Goal: Transaction & Acquisition: Purchase product/service

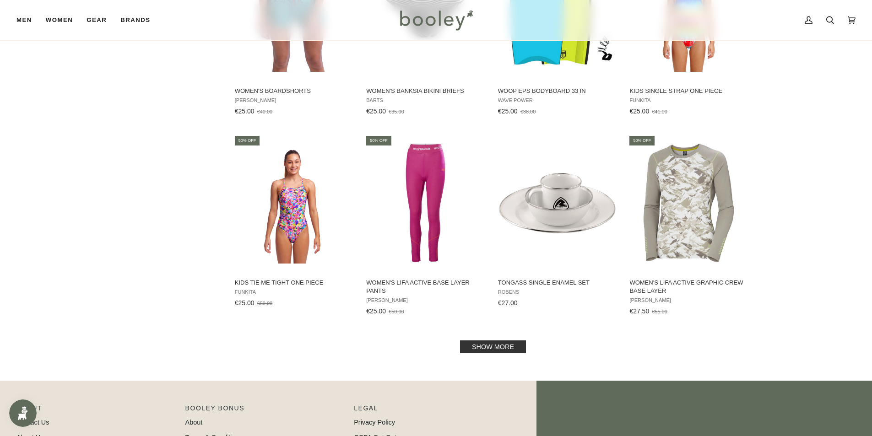
scroll to position [1877, 0]
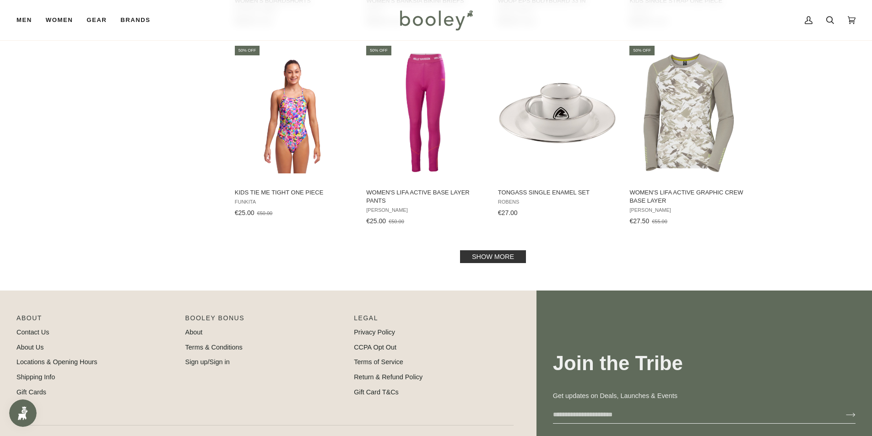
click at [475, 250] on link "Show more" at bounding box center [493, 256] width 66 height 13
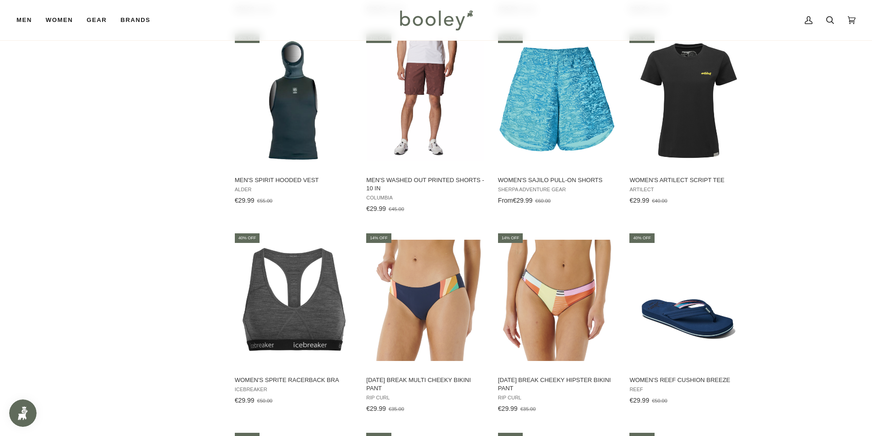
scroll to position [2747, 0]
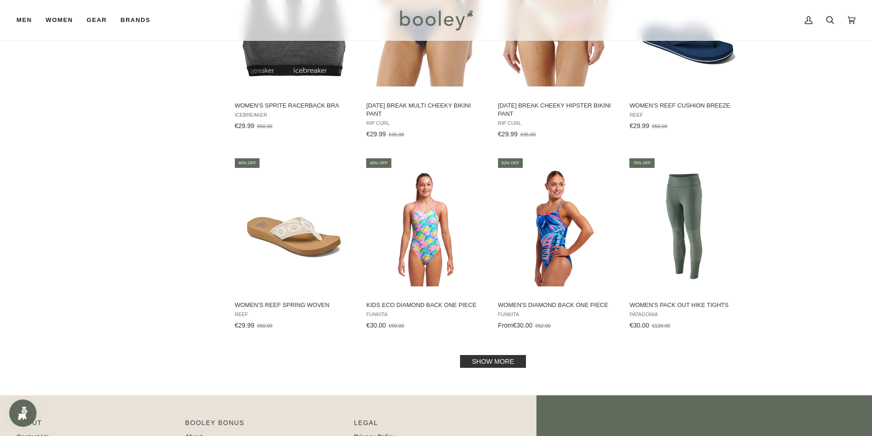
click at [500, 358] on link "Show more" at bounding box center [493, 361] width 66 height 13
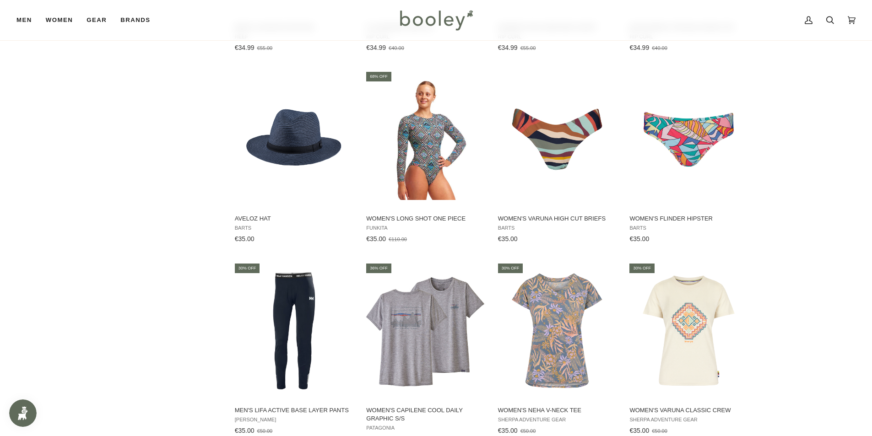
scroll to position [3708, 0]
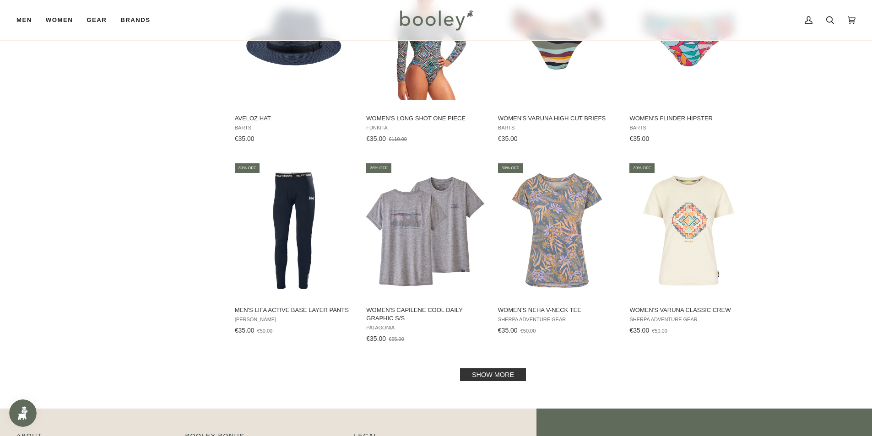
click at [488, 375] on link "Show more" at bounding box center [493, 375] width 66 height 13
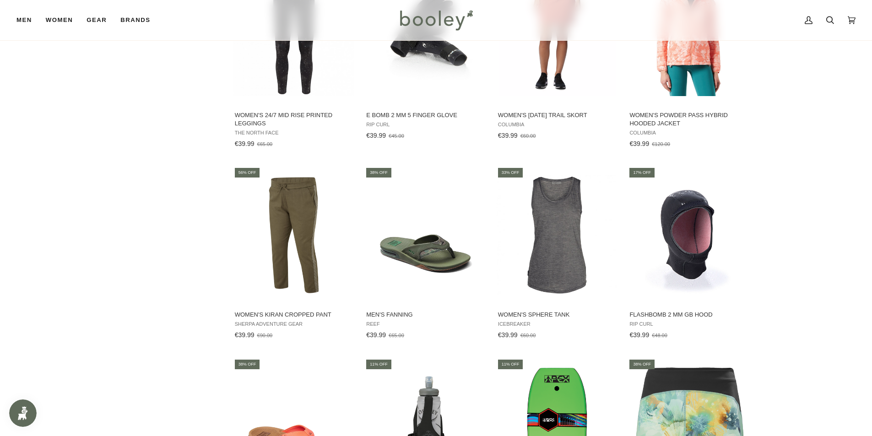
scroll to position [4670, 0]
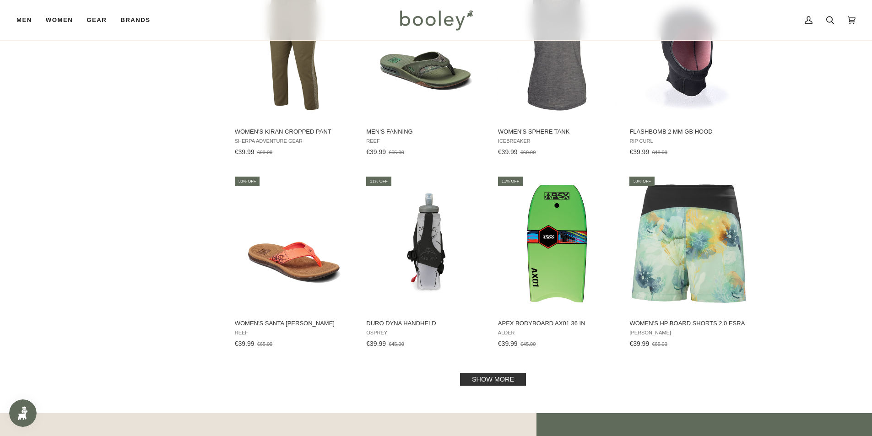
click at [480, 378] on link "Show more" at bounding box center [493, 379] width 66 height 13
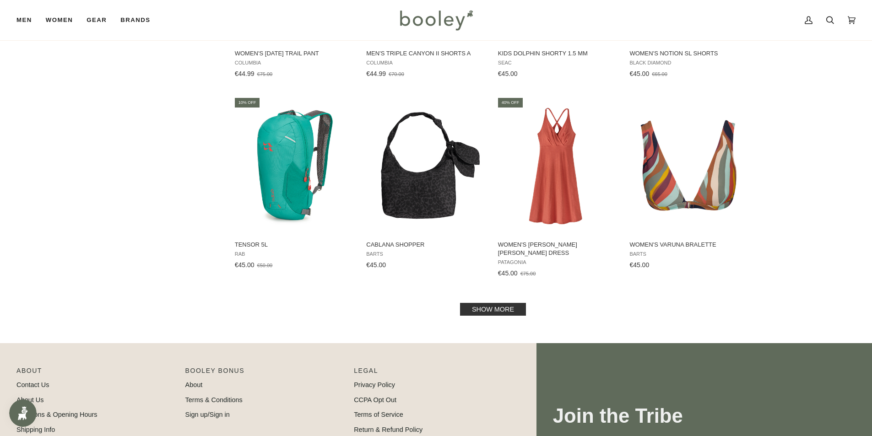
scroll to position [5855, 0]
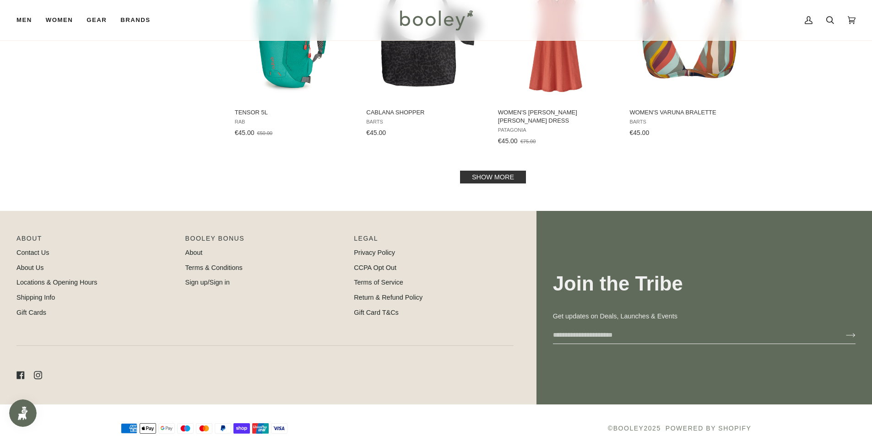
click at [488, 171] on link "Show more" at bounding box center [493, 177] width 66 height 13
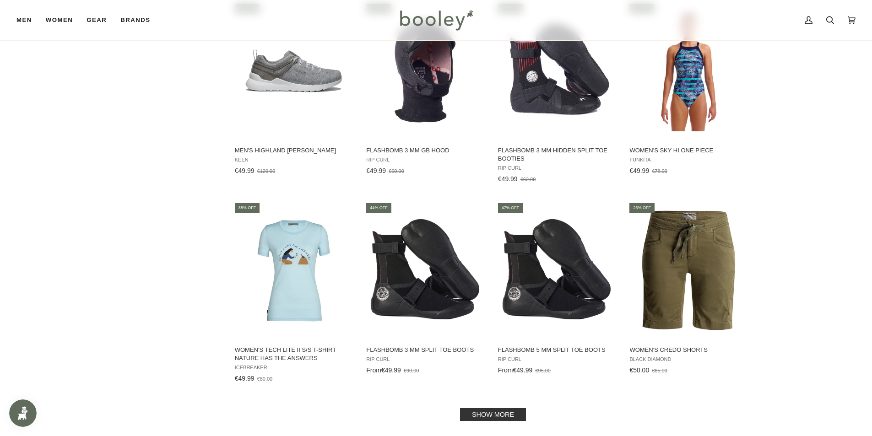
scroll to position [6846, 0]
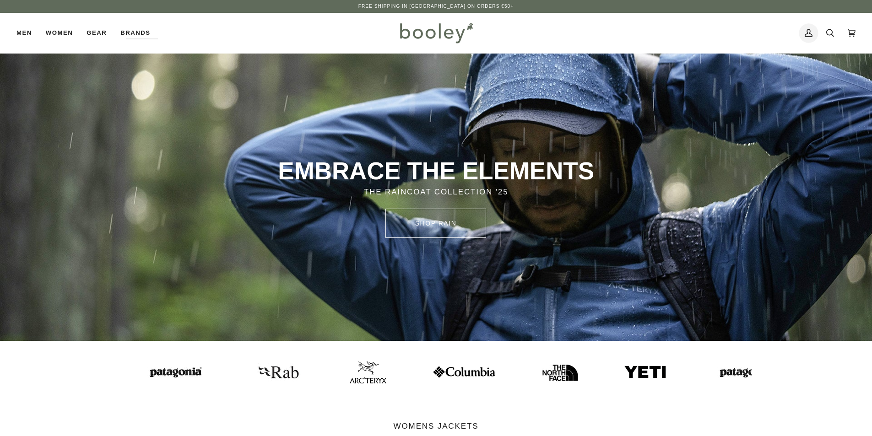
click at [812, 32] on icon at bounding box center [809, 33] width 8 height 14
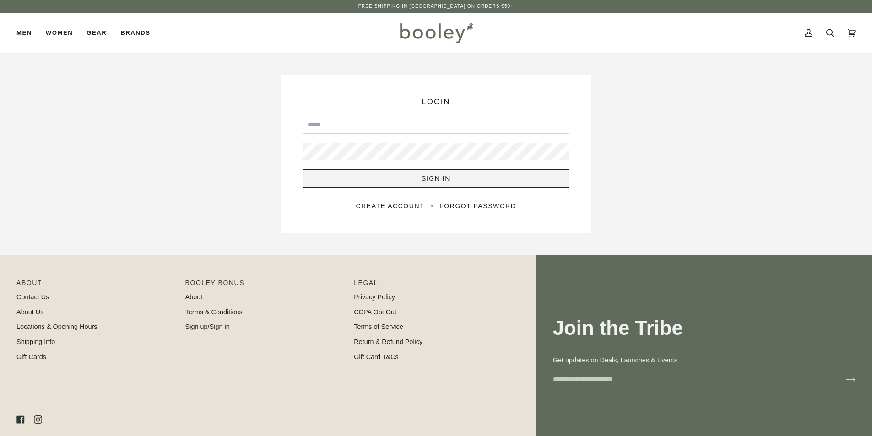
type input "**********"
click at [433, 185] on button "Sign In" at bounding box center [436, 178] width 267 height 18
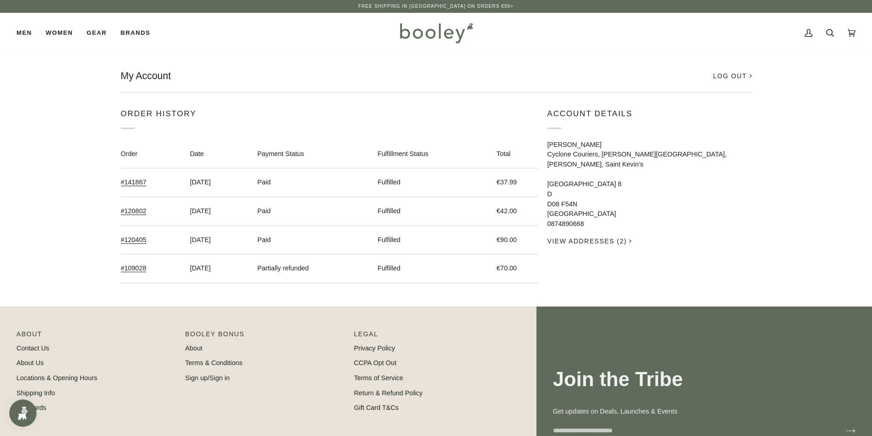
click at [19, 412] on img "Open Smile.io Rewards Program" at bounding box center [23, 414] width 14 height 14
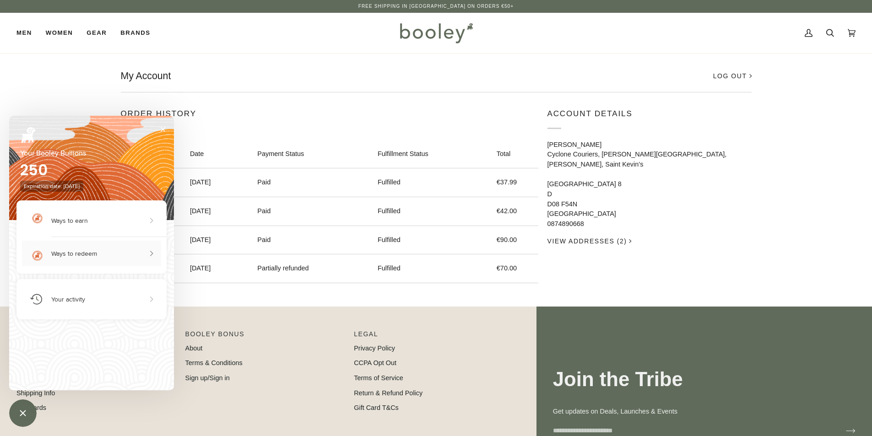
click at [101, 258] on button "Ways to redeem" at bounding box center [91, 254] width 139 height 26
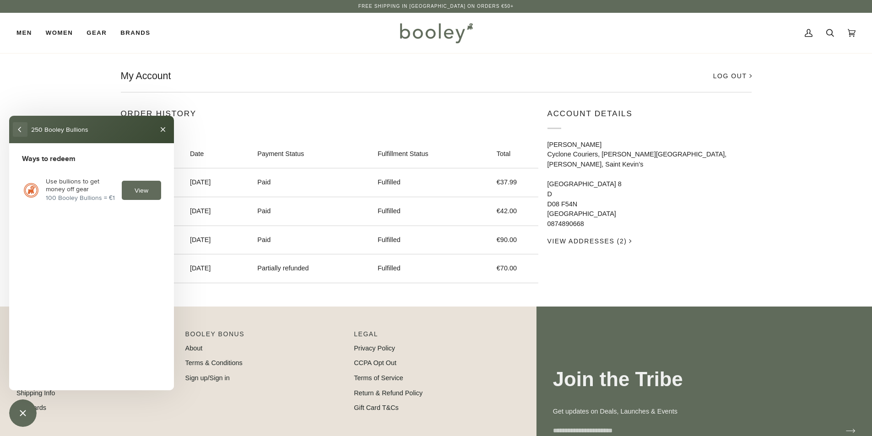
click at [21, 126] on button "back" at bounding box center [20, 129] width 15 height 15
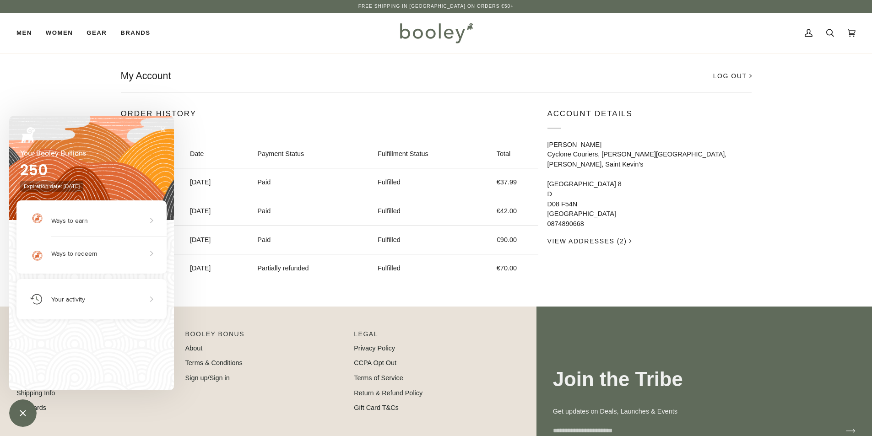
click at [265, 45] on div "Men Footwear Boots Shoes Running Sandals & Slides Slippers Socks Accessories" at bounding box center [206, 33] width 380 height 40
click at [439, 32] on img at bounding box center [436, 33] width 80 height 27
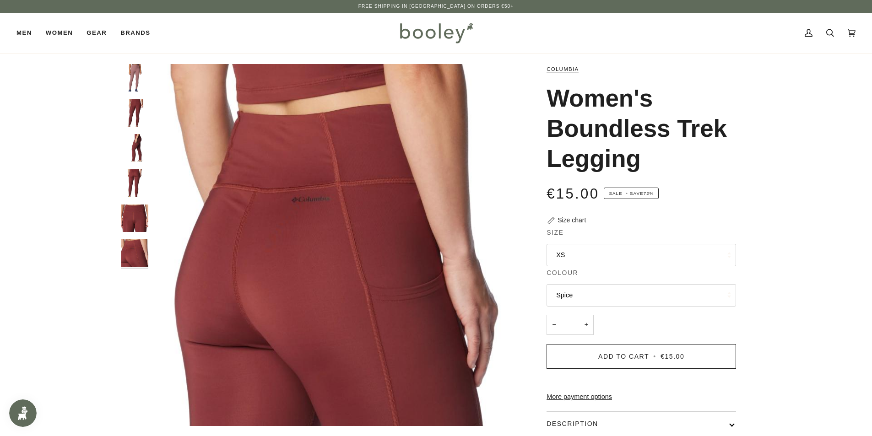
click at [133, 104] on img "Columbia Women's Boundless Trek Legging Spice - Booley Galway" at bounding box center [134, 112] width 27 height 27
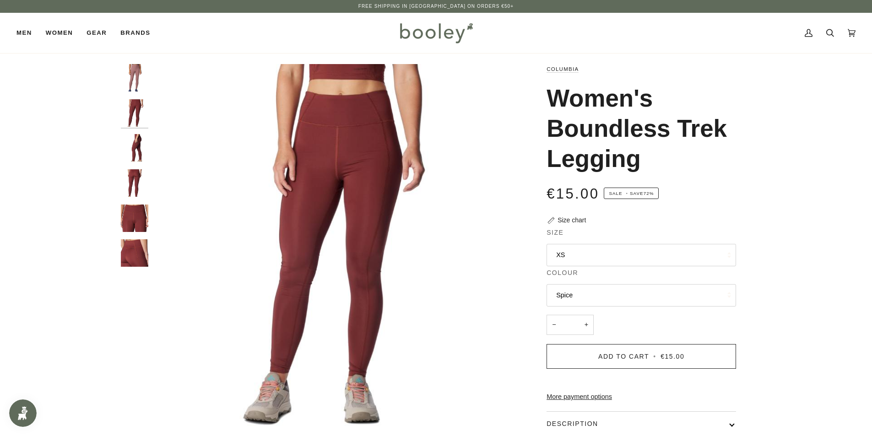
click at [136, 77] on img "Columbia Women's Boundless Trek Legging Fig - Booley Galway" at bounding box center [134, 77] width 27 height 27
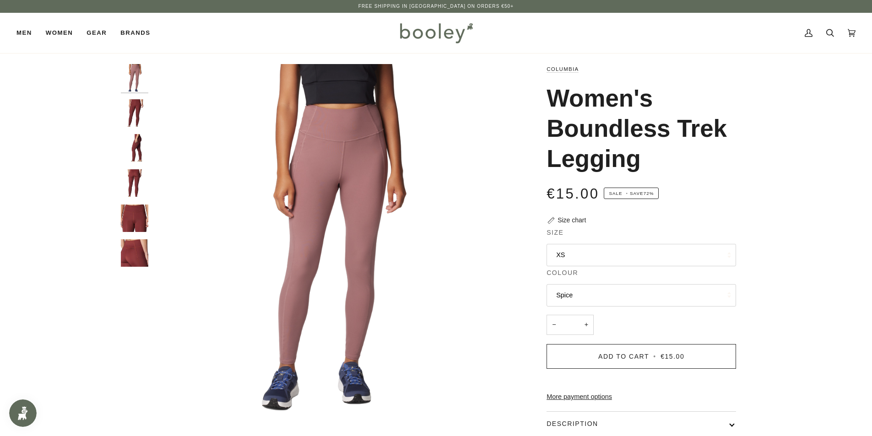
click at [139, 115] on img "Columbia Women's Boundless Trek Legging Spice - Booley Galway" at bounding box center [134, 112] width 27 height 27
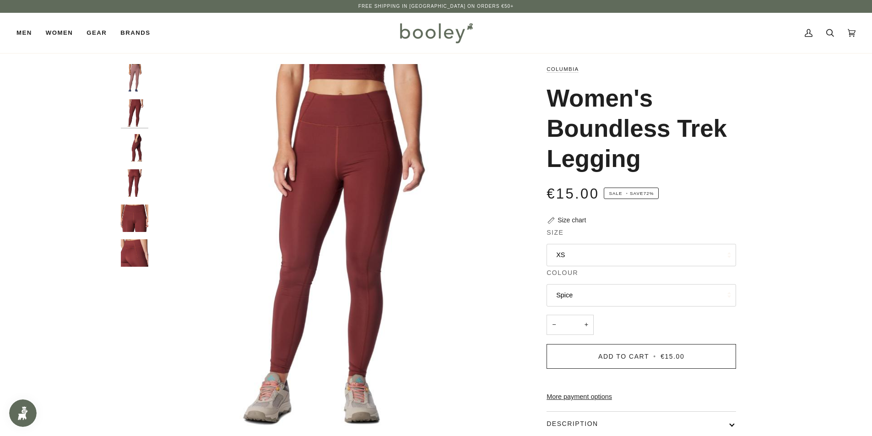
click at [138, 80] on img "Columbia Women's Boundless Trek Legging Fig - Booley Galway" at bounding box center [134, 77] width 27 height 27
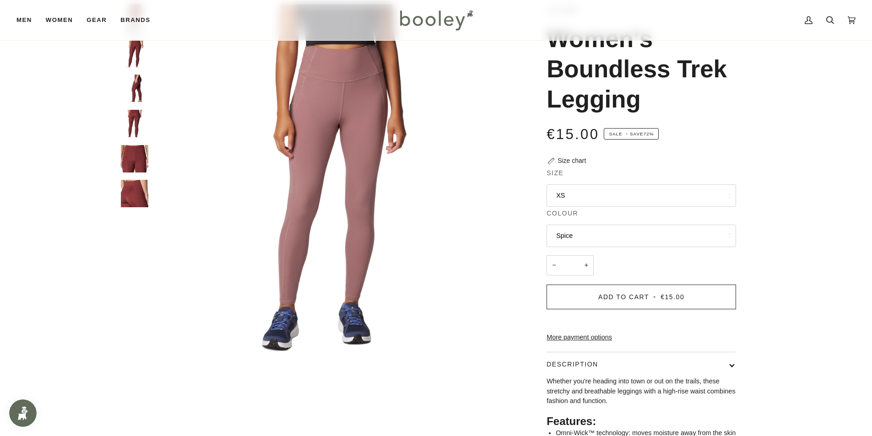
scroll to position [137, 0]
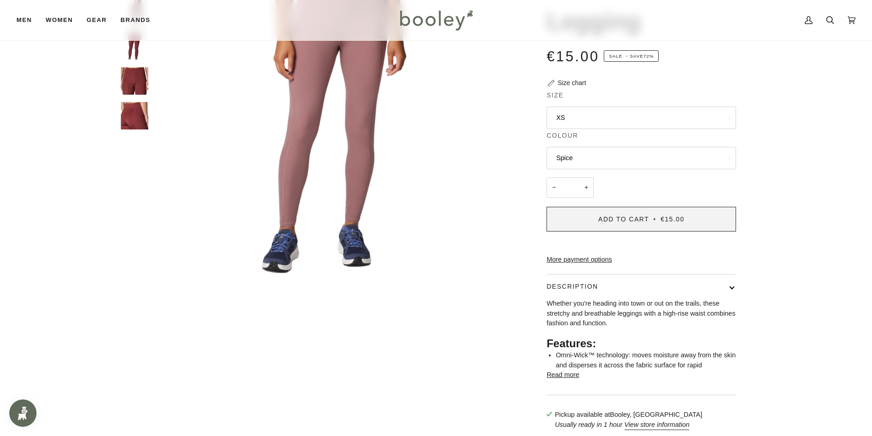
click at [638, 214] on button "Add to Cart • €15.00" at bounding box center [642, 219] width 190 height 25
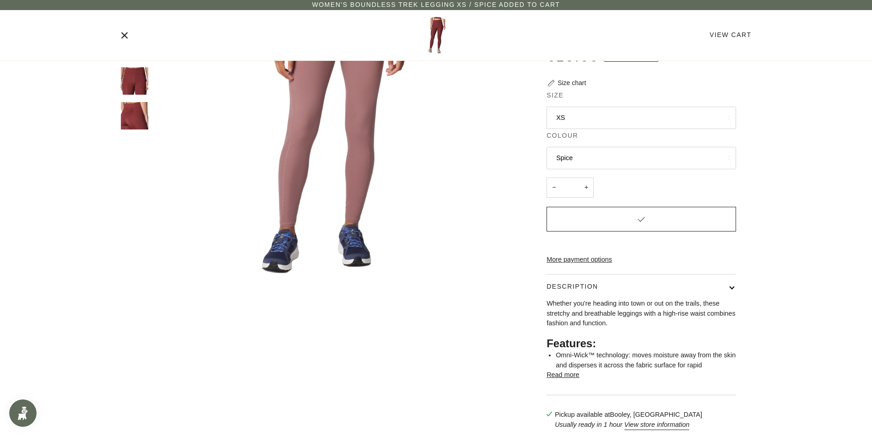
click at [588, 156] on button "Spice" at bounding box center [642, 158] width 190 height 22
click at [575, 182] on link "Fig" at bounding box center [641, 180] width 189 height 23
click at [635, 218] on span "Add to Cart" at bounding box center [623, 219] width 51 height 7
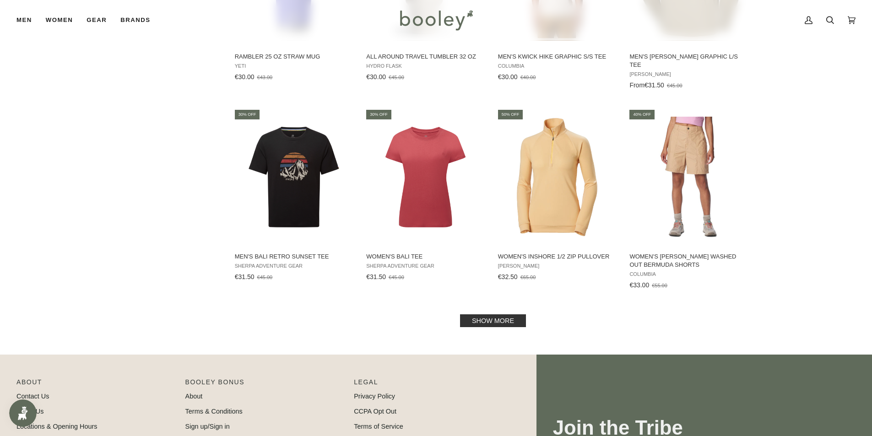
scroll to position [2106, 0]
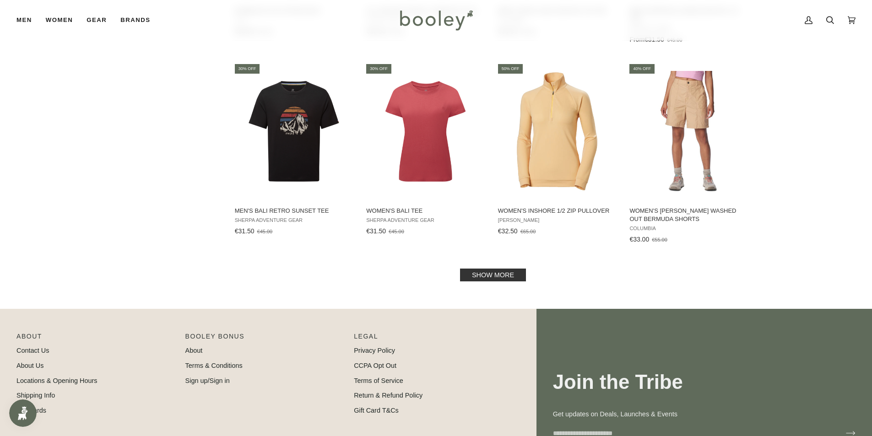
click at [471, 269] on link "Show more" at bounding box center [493, 275] width 66 height 13
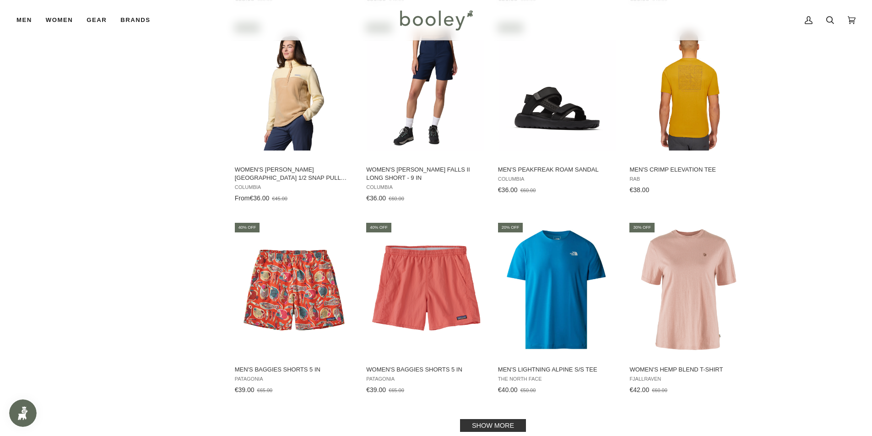
scroll to position [3159, 0]
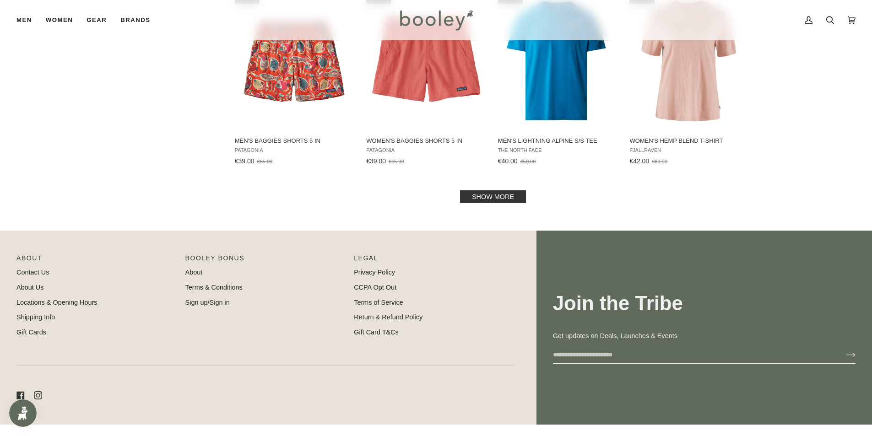
click at [507, 190] on link "Show more" at bounding box center [493, 196] width 66 height 13
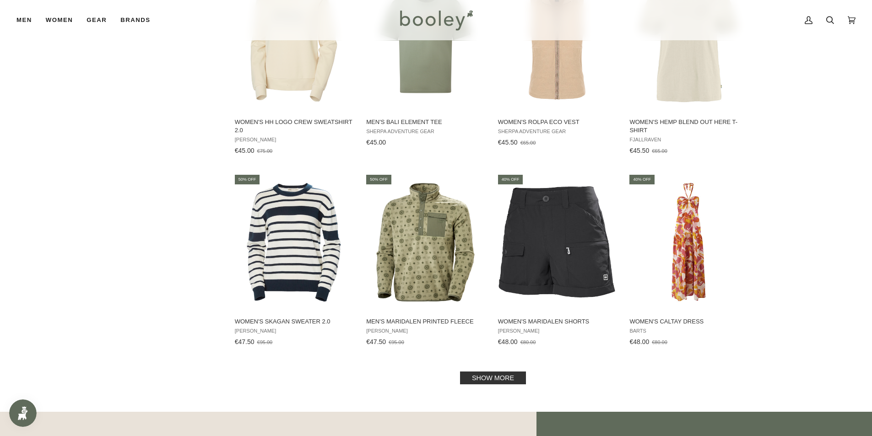
scroll to position [4029, 0]
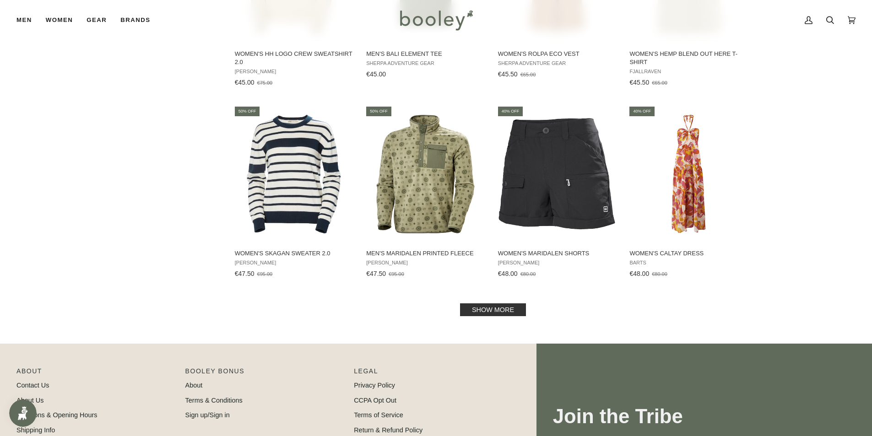
click at [487, 304] on link "Show more" at bounding box center [493, 310] width 66 height 13
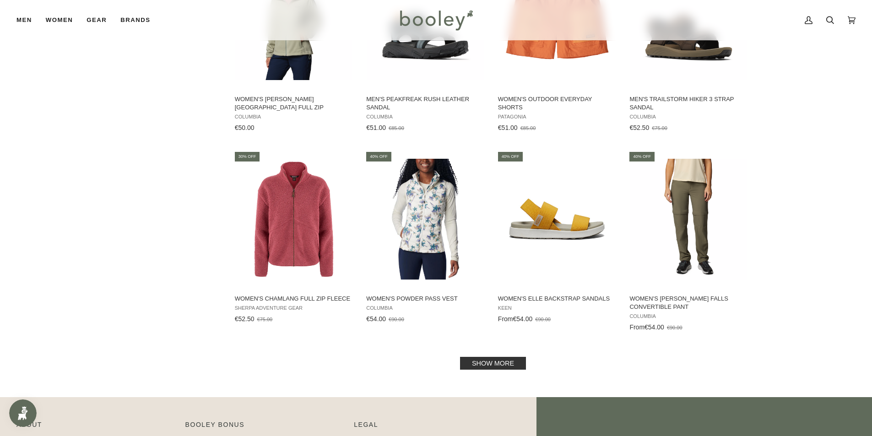
scroll to position [5036, 0]
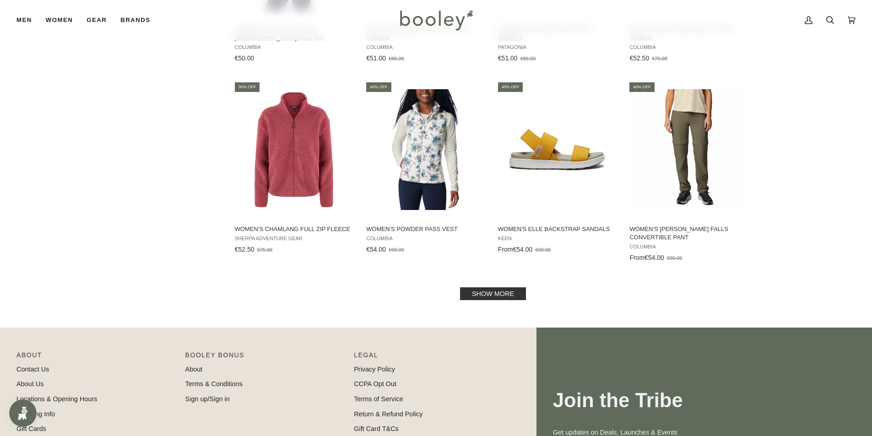
click at [499, 288] on link "Show more" at bounding box center [493, 294] width 66 height 13
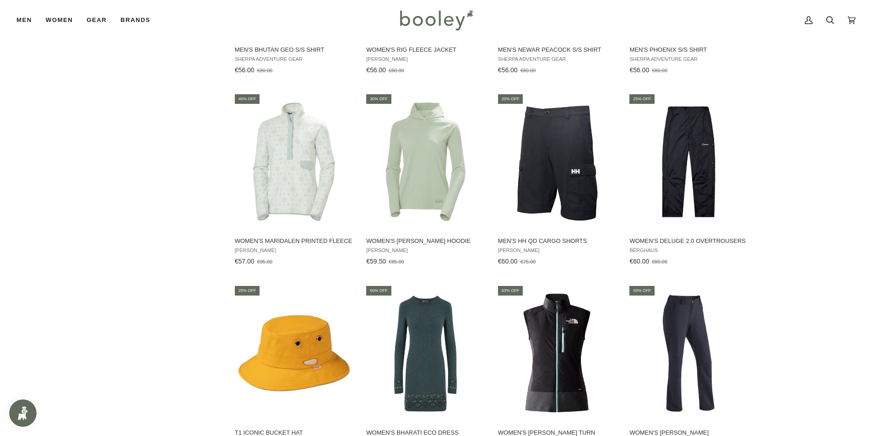
scroll to position [5952, 0]
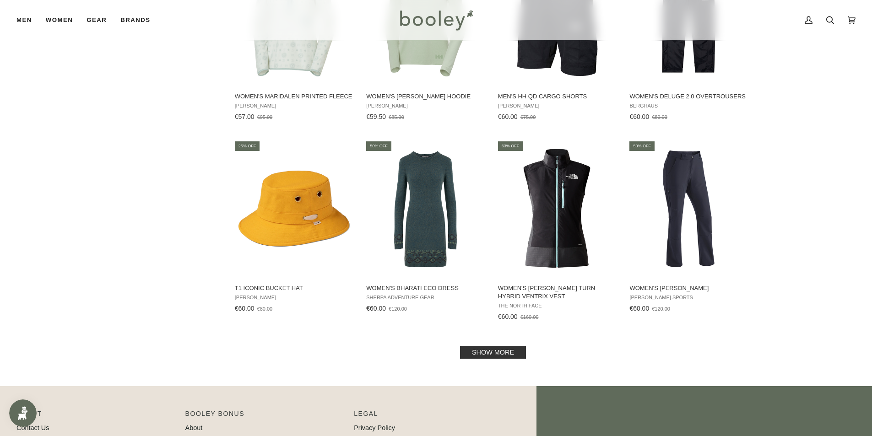
click at [493, 346] on link "Show more" at bounding box center [493, 352] width 66 height 13
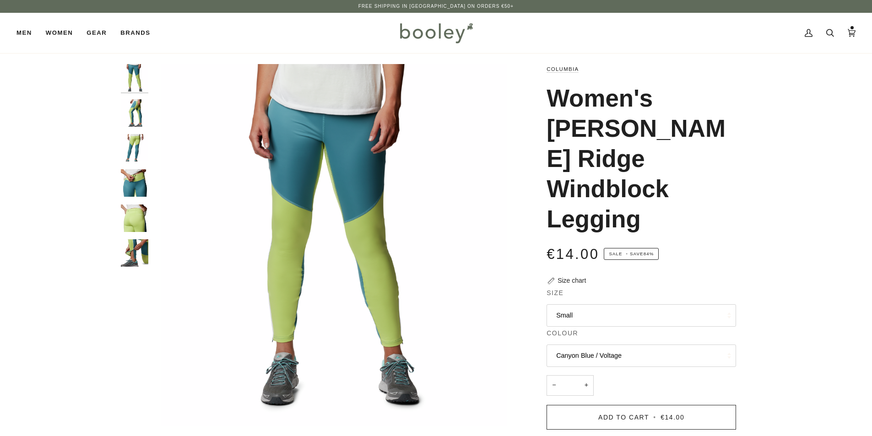
click at [141, 178] on img "Women's Roffe Ridge Windblock Legging Canyon Blue / Voltage - booley" at bounding box center [134, 182] width 27 height 27
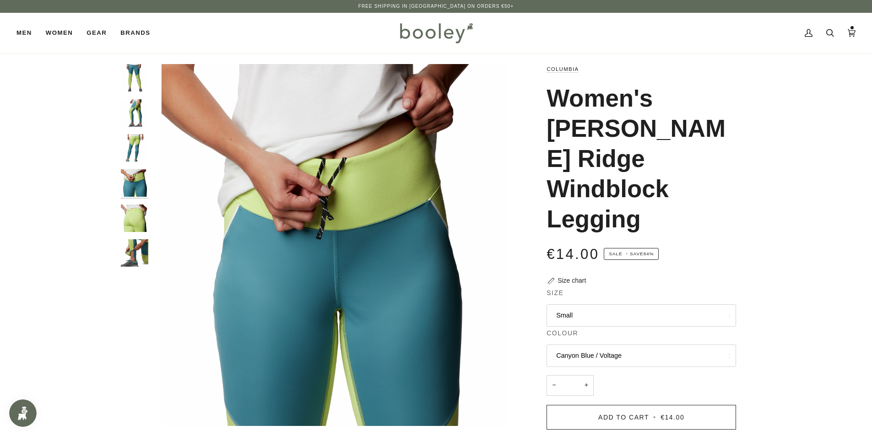
click at [137, 209] on img "Women's Roffe Ridge Windblock Legging Canyon Blue / Voltage - booley" at bounding box center [134, 218] width 27 height 27
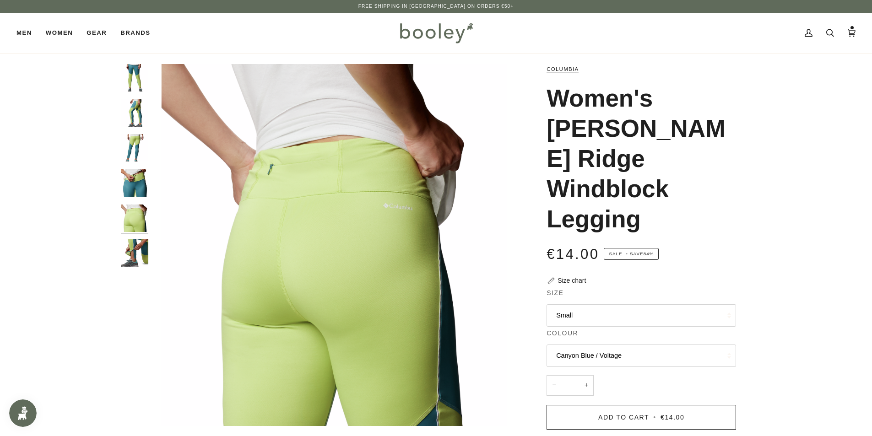
click at [132, 253] on img "Women's Roffe Ridge Windblock Legging Canyon Blue / Voltage - booley" at bounding box center [134, 252] width 27 height 27
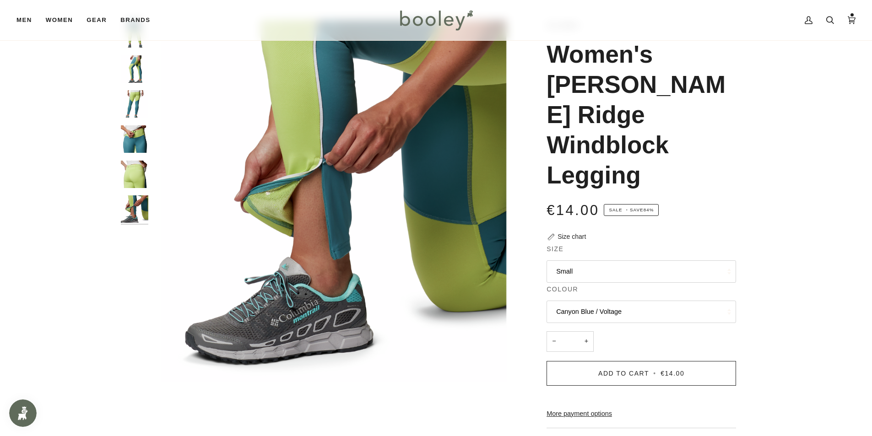
scroll to position [92, 0]
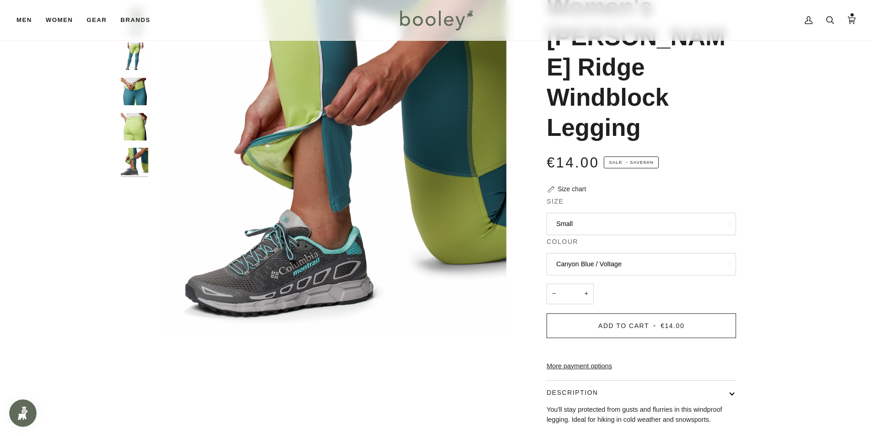
drag, startPoint x: 615, startPoint y: 206, endPoint x: 608, endPoint y: 202, distance: 8.0
click at [614, 206] on fieldset "Size Small XS Small Medium Large XL" at bounding box center [642, 217] width 190 height 40
click at [605, 213] on button "Small" at bounding box center [642, 224] width 190 height 22
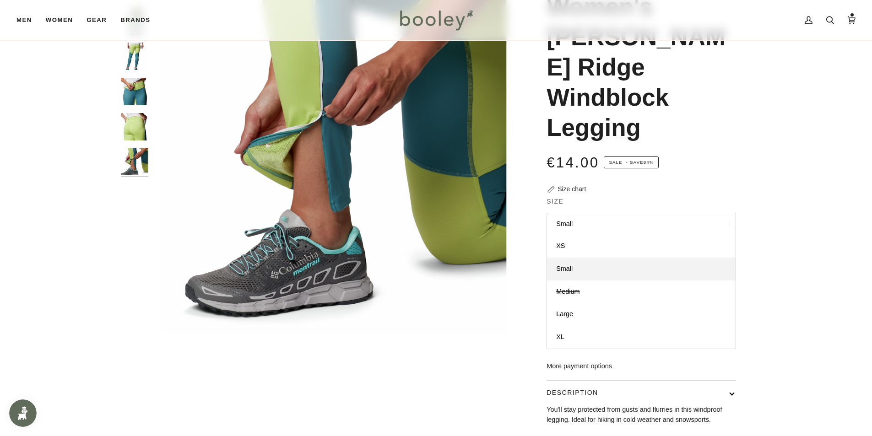
click at [788, 141] on div "Zoom Zoom" at bounding box center [436, 262] width 872 height 578
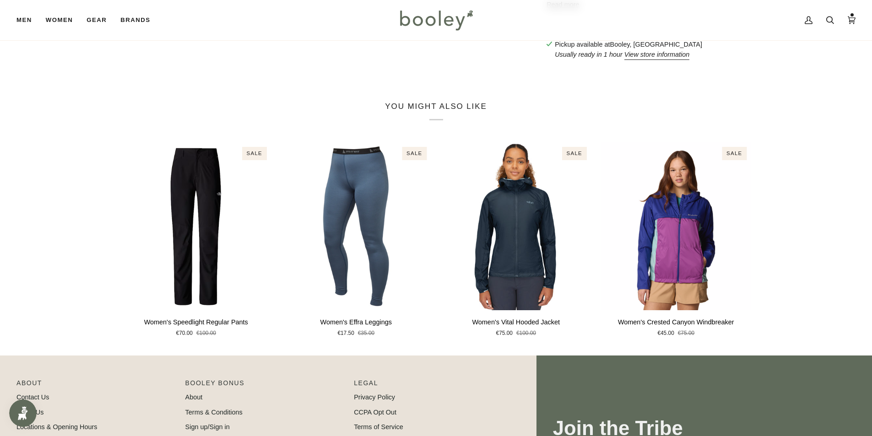
scroll to position [641, 0]
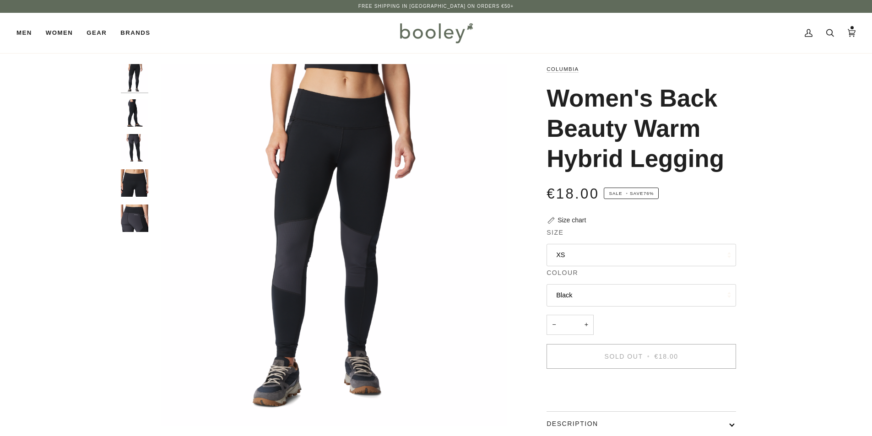
click at [140, 175] on img "Columbia Women's Back Beauty Warm Hybrid Legging Black - Booley Galway" at bounding box center [134, 182] width 27 height 27
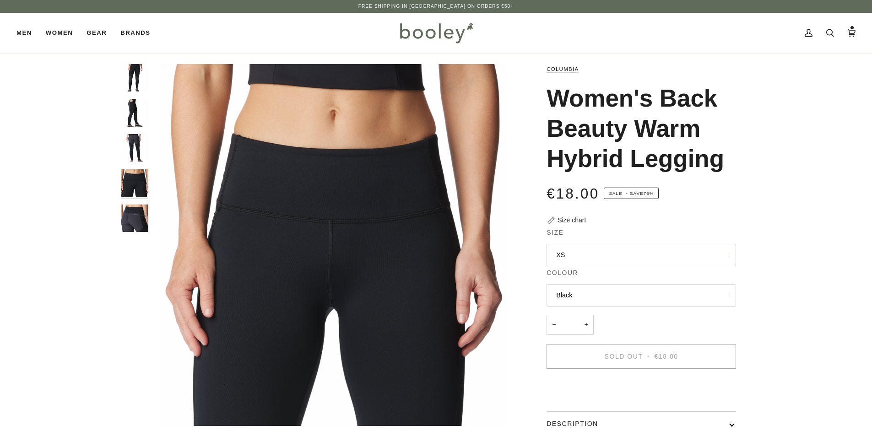
click at [146, 215] on img "Columbia Women's Back Beauty Warm Hybrid Legging Black - Booley Galway" at bounding box center [134, 218] width 27 height 27
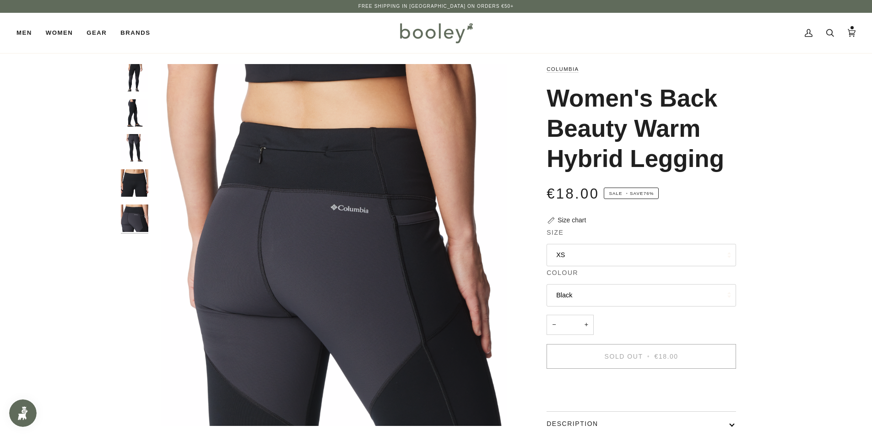
click at [144, 143] on img "Columbia Women's Back Beauty Warm Hybrid Legging Black - Booley Galway" at bounding box center [134, 147] width 27 height 27
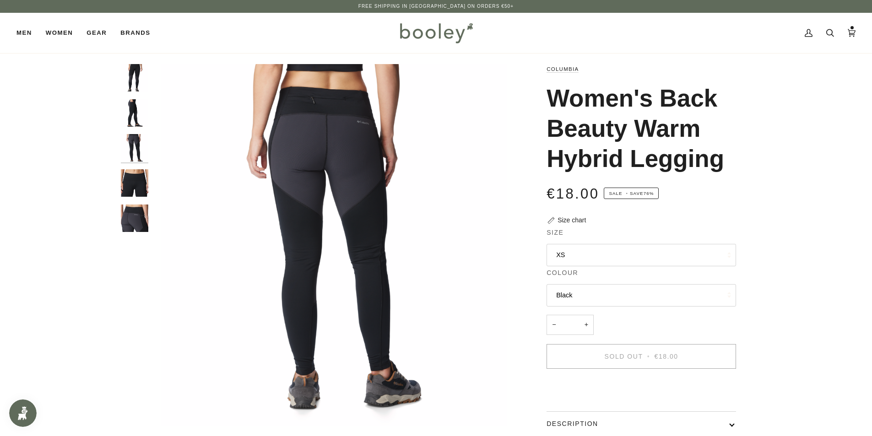
click at [143, 106] on img "Columbia Women's Back Beauty Warm Hybrid Legging Black - Booley Galway" at bounding box center [134, 112] width 27 height 27
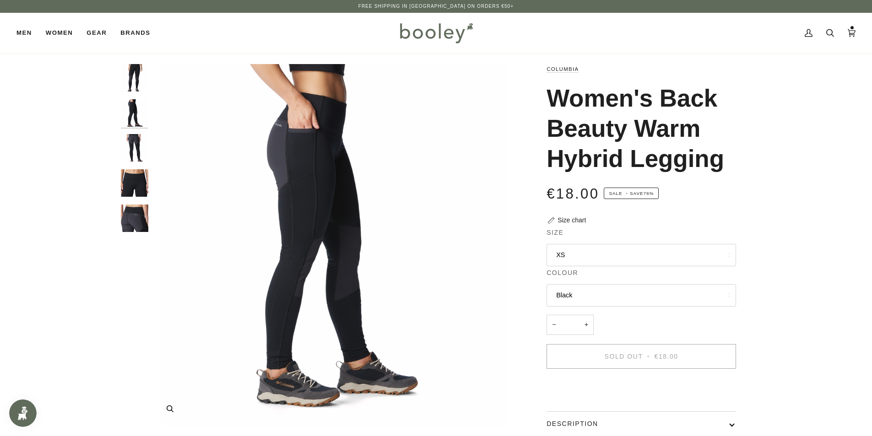
click at [168, 413] on button "Zoom" at bounding box center [170, 409] width 16 height 16
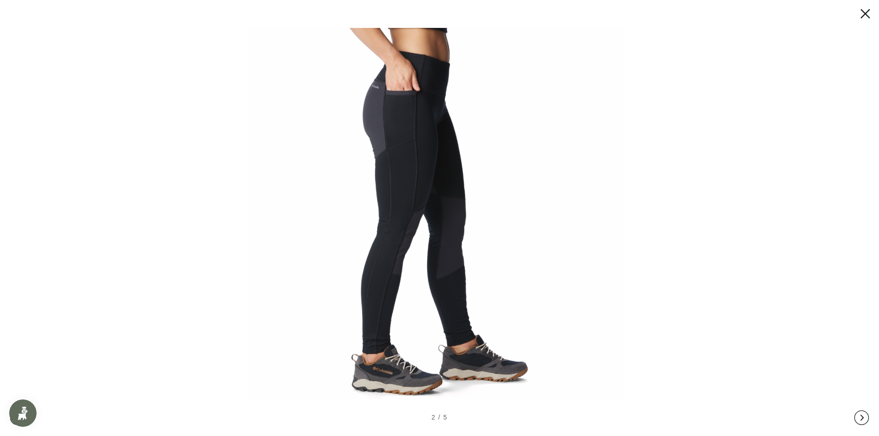
click at [383, 356] on img at bounding box center [436, 218] width 396 height 396
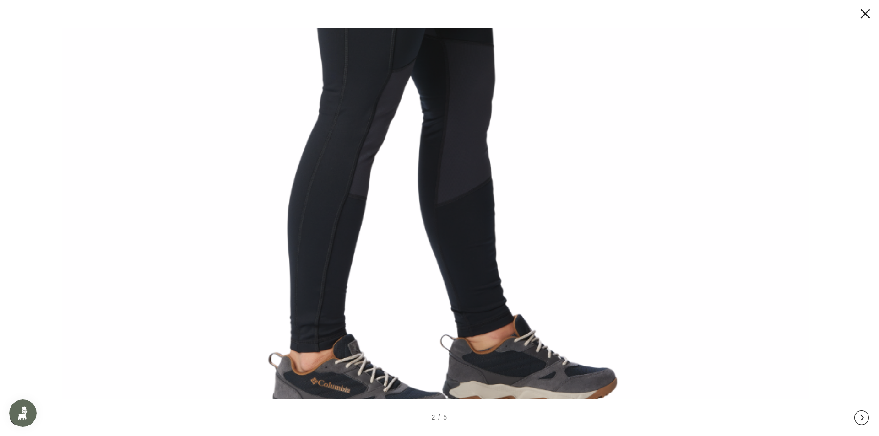
click at [375, 355] on img at bounding box center [435, 83] width 783 height 783
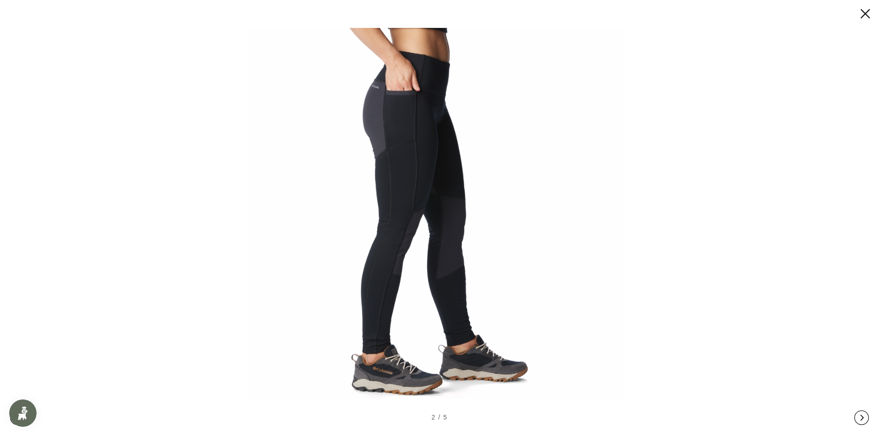
click at [865, 13] on button at bounding box center [856, 13] width 27 height 15
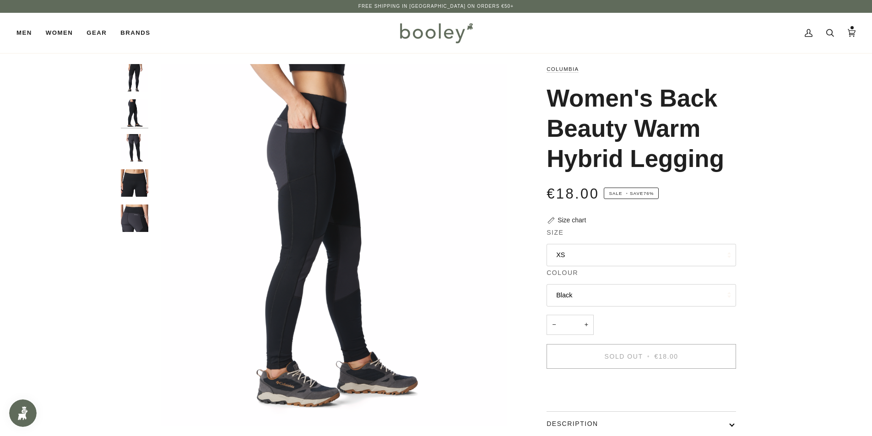
click at [624, 296] on button "Black" at bounding box center [642, 295] width 190 height 22
click at [454, 218] on img "Columbia Women's Back Beauty Warm Hybrid Legging Black - Booley Galway" at bounding box center [334, 245] width 362 height 362
click at [138, 110] on img "Columbia Women's Back Beauty Warm Hybrid Legging Black - Booley Galway" at bounding box center [134, 112] width 27 height 27
click at [139, 80] on img "Columbia Women's Back Beauty Warm Hybrid Legging Black - Booley Galway" at bounding box center [134, 77] width 27 height 27
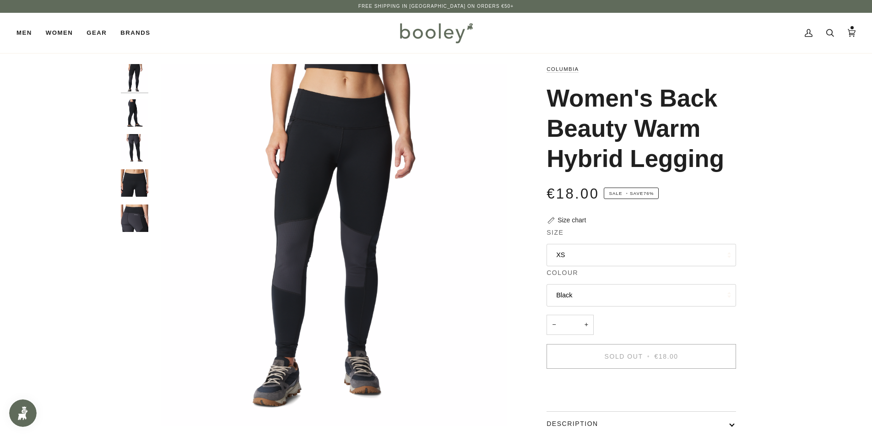
click at [137, 155] on img "Columbia Women's Back Beauty Warm Hybrid Legging Black - Booley Galway" at bounding box center [134, 147] width 27 height 27
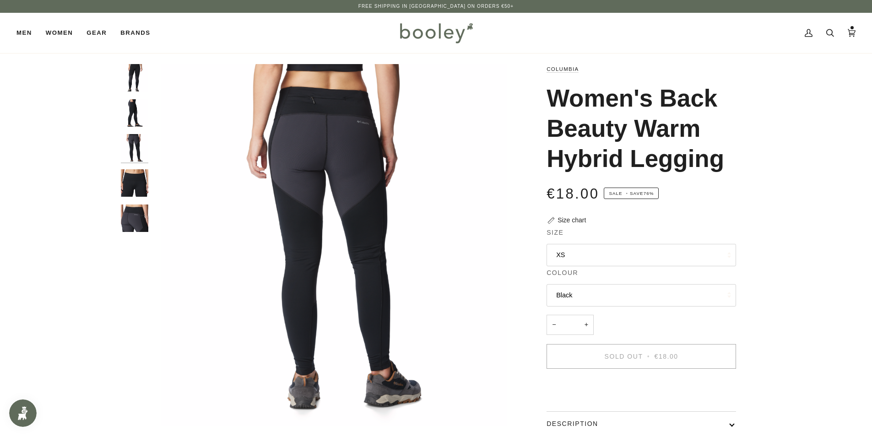
click at [139, 192] on img "Columbia Women's Back Beauty Warm Hybrid Legging Black - Booley Galway" at bounding box center [134, 182] width 27 height 27
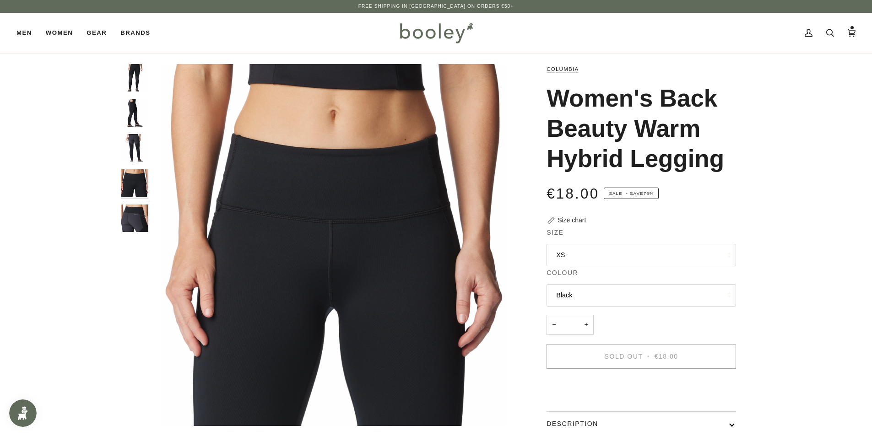
click at [139, 157] on img "Columbia Women's Back Beauty Warm Hybrid Legging Black - Booley Galway" at bounding box center [134, 147] width 27 height 27
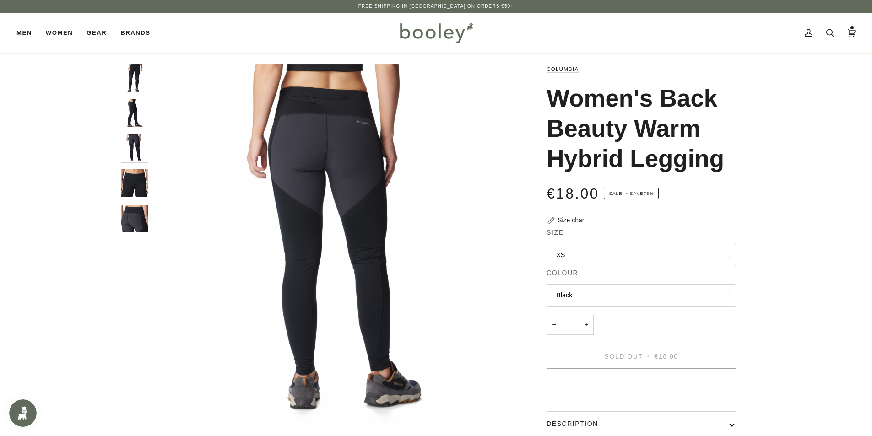
click at [133, 207] on img "Columbia Women's Back Beauty Warm Hybrid Legging Black - Booley Galway" at bounding box center [134, 218] width 27 height 27
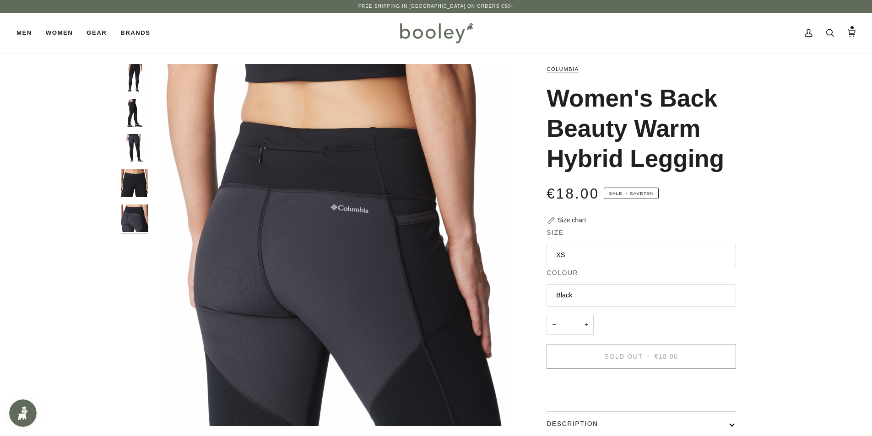
click at [133, 177] on img "Columbia Women's Back Beauty Warm Hybrid Legging Black - Booley Galway" at bounding box center [134, 182] width 27 height 27
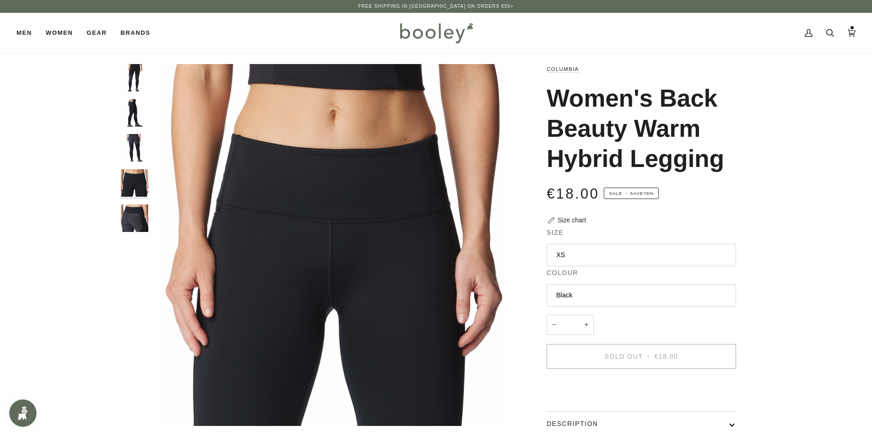
click at [133, 226] on img "Columbia Women's Back Beauty Warm Hybrid Legging Black - Booley Galway" at bounding box center [134, 218] width 27 height 27
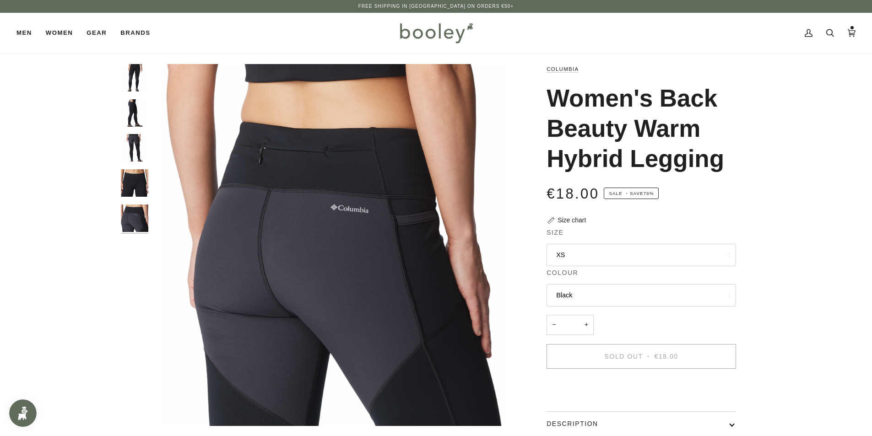
click at [136, 77] on img "Columbia Women's Back Beauty Warm Hybrid Legging Black - Booley Galway" at bounding box center [134, 77] width 27 height 27
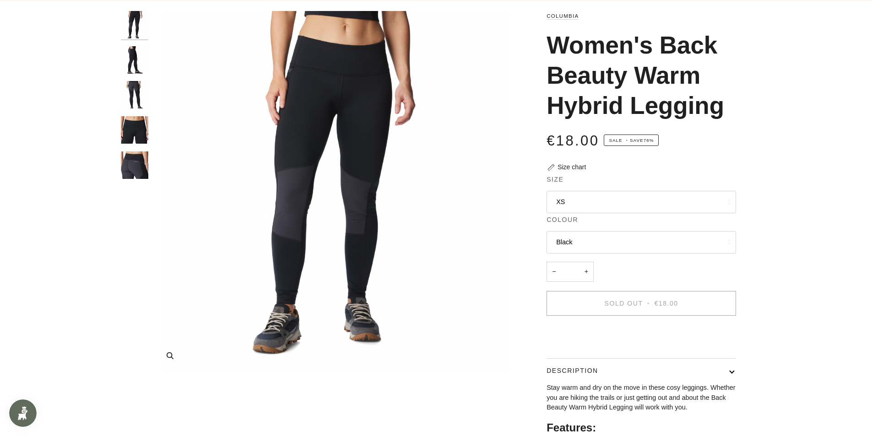
scroll to position [92, 0]
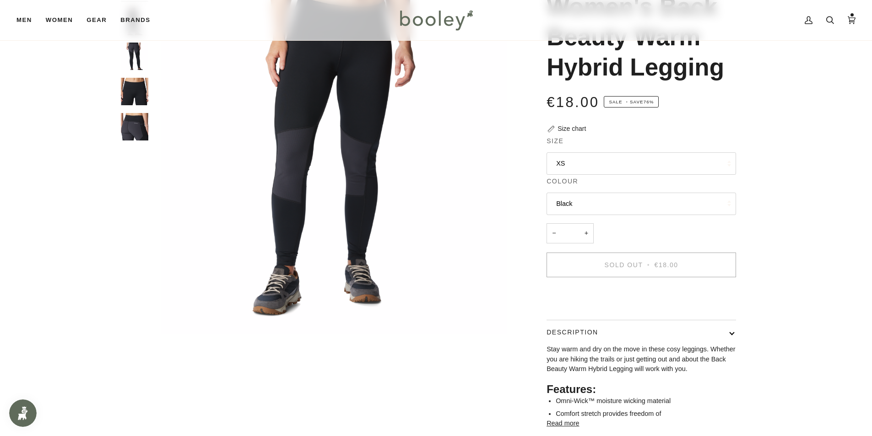
click at [586, 157] on button "XS" at bounding box center [642, 163] width 190 height 22
click at [754, 128] on div "Zoom Zoom" at bounding box center [436, 225] width 664 height 505
click at [597, 210] on button "Black" at bounding box center [642, 204] width 190 height 22
click at [586, 228] on link "Black" at bounding box center [641, 226] width 189 height 23
click at [583, 203] on button "Black" at bounding box center [642, 204] width 190 height 22
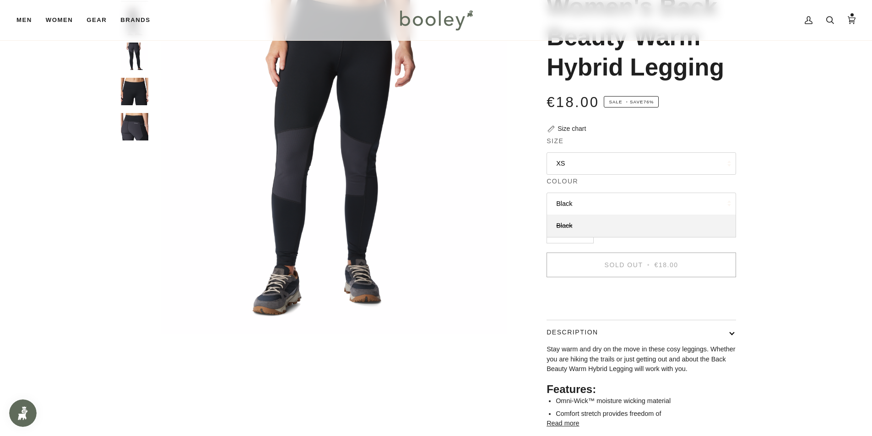
click at [784, 213] on div "Zoom Zoom Zoom" at bounding box center [436, 225] width 872 height 505
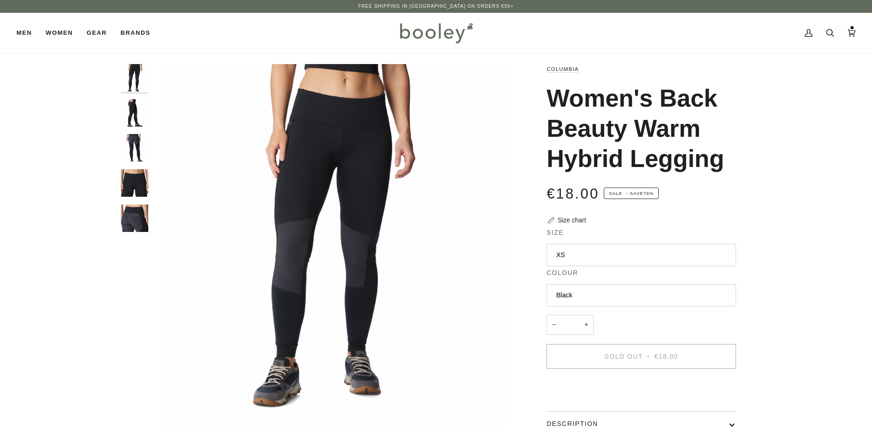
click at [596, 253] on button "XS" at bounding box center [642, 255] width 190 height 22
click at [595, 253] on button "XS" at bounding box center [642, 255] width 190 height 22
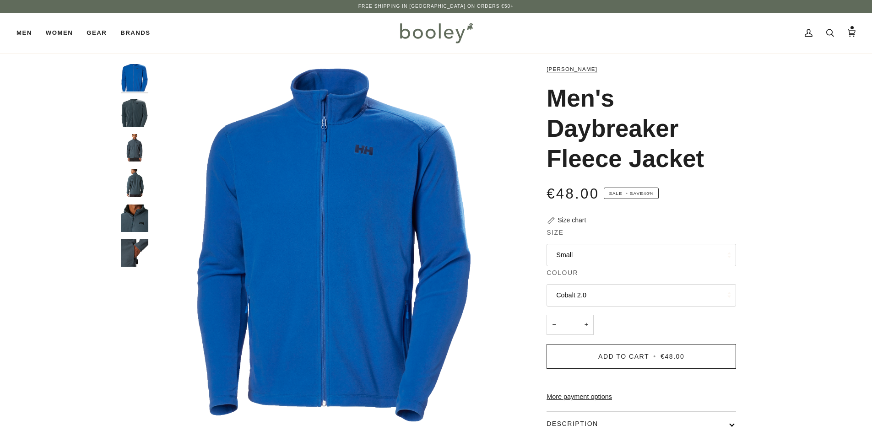
click at [129, 215] on img "Helly Hansen Men's Daybreaker Fleece Jacket Alpine Frost - Booley Galway" at bounding box center [134, 218] width 27 height 27
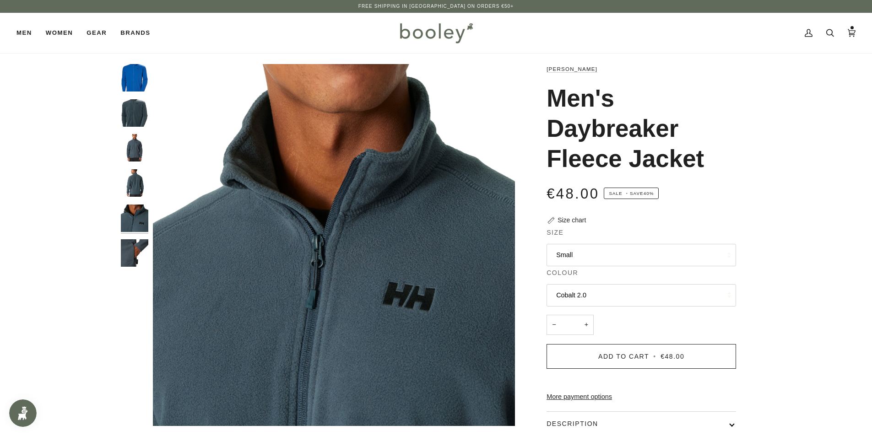
click at [137, 184] on img "Helly Hansen Men's Daybreaker Fleece Jacket Alpine Frost - Booley Galway" at bounding box center [134, 182] width 27 height 27
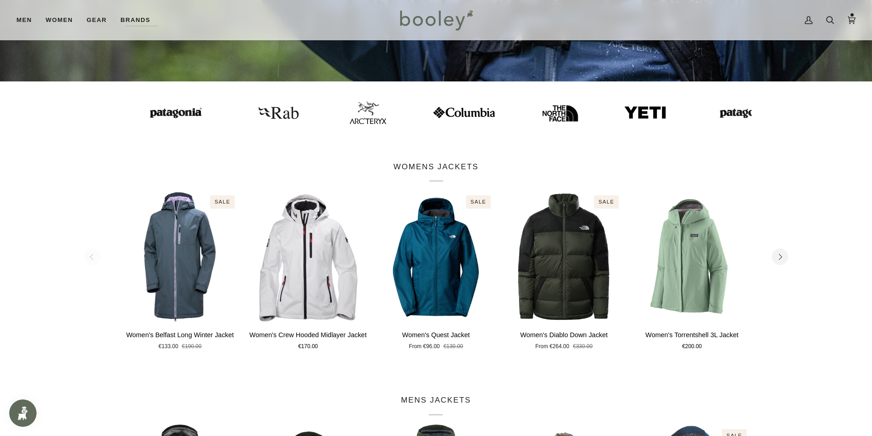
scroll to position [31, 0]
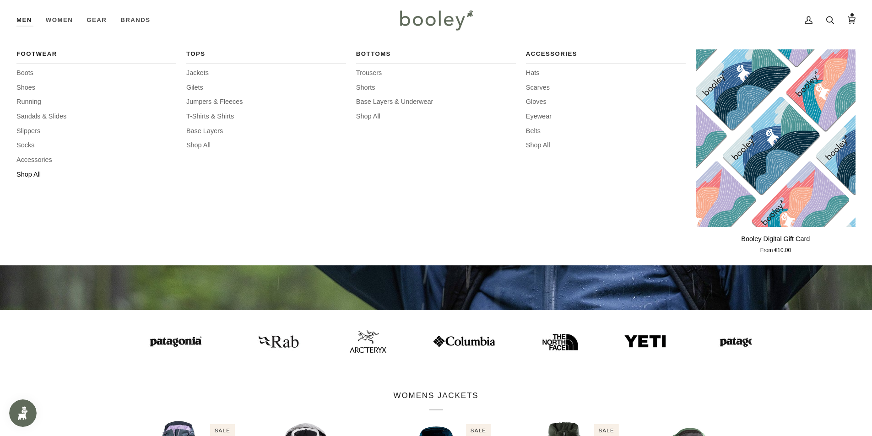
click at [33, 176] on span "Shop All" at bounding box center [96, 175] width 160 height 10
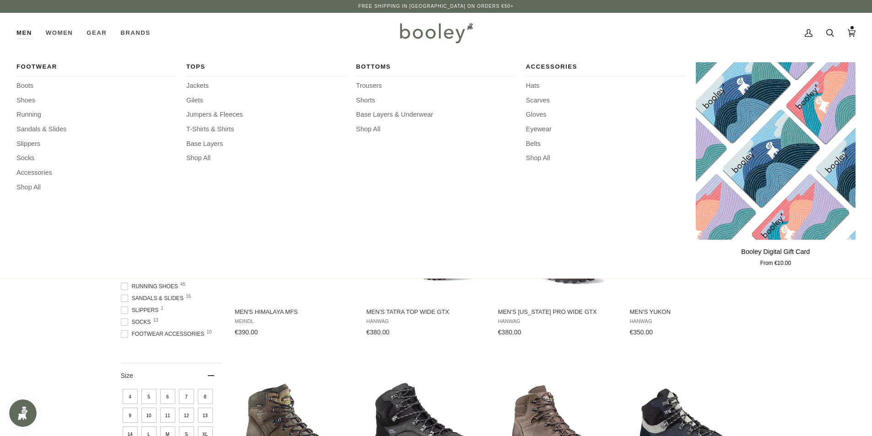
click at [24, 33] on link "Men" at bounding box center [27, 33] width 22 height 40
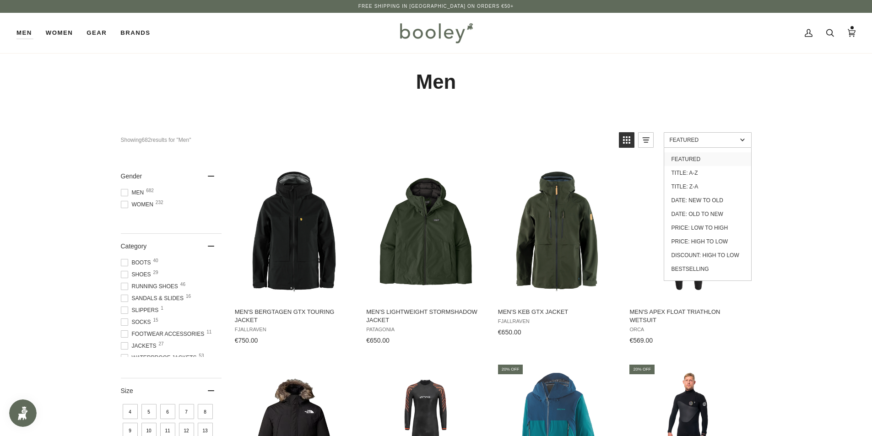
click at [736, 138] on span "Featured" at bounding box center [703, 140] width 67 height 6
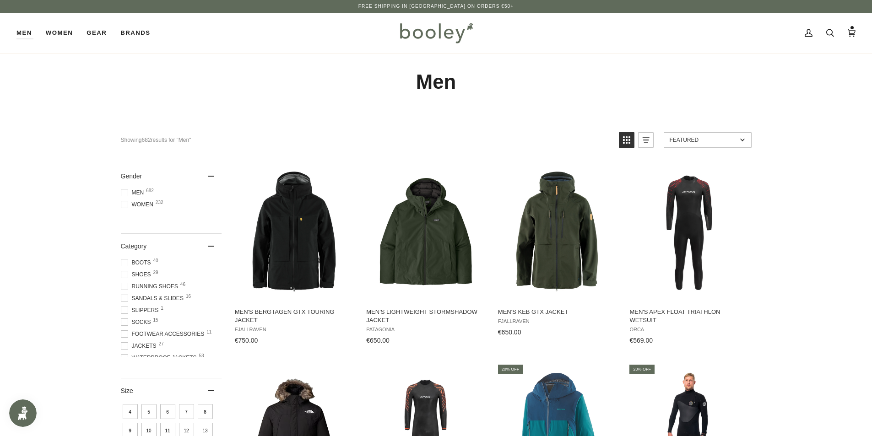
click at [733, 138] on span "Featured" at bounding box center [703, 140] width 67 height 6
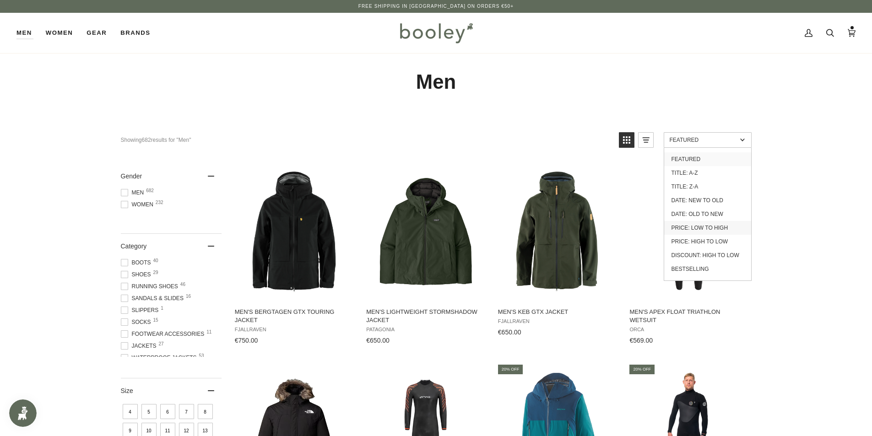
click at [719, 230] on link "Price: Low to High" at bounding box center [707, 228] width 87 height 14
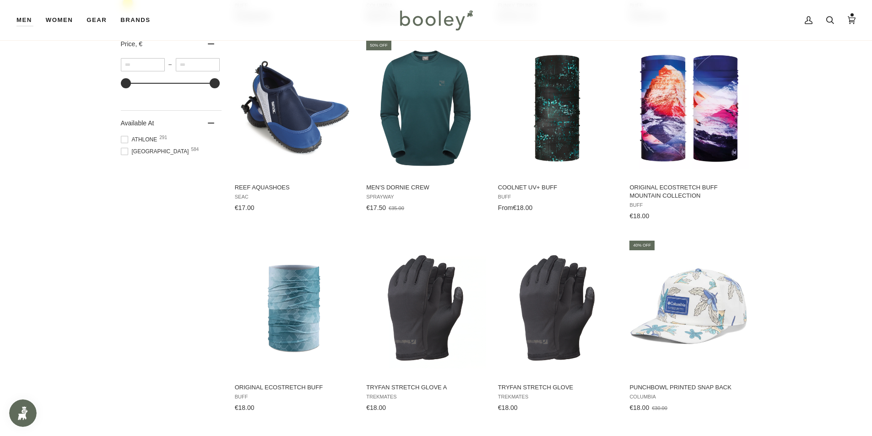
scroll to position [824, 0]
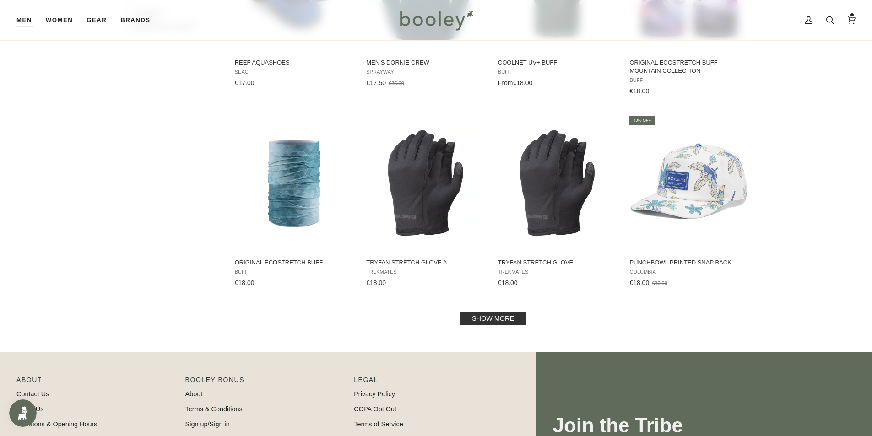
click at [488, 317] on link "Show more" at bounding box center [493, 318] width 66 height 13
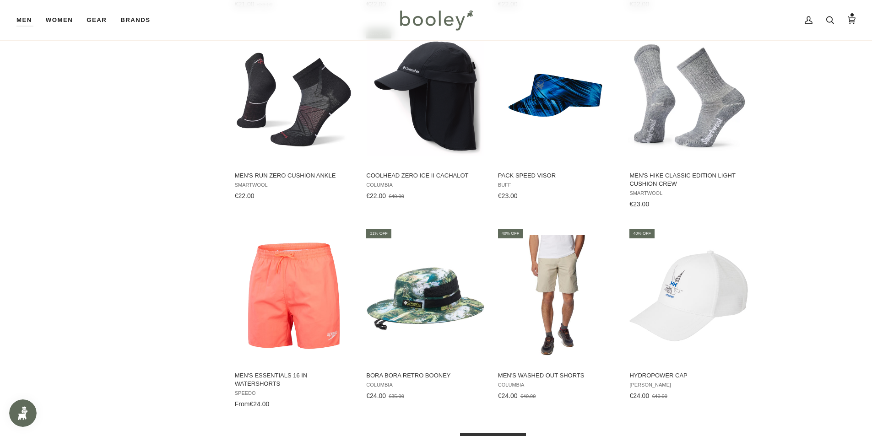
scroll to position [1877, 0]
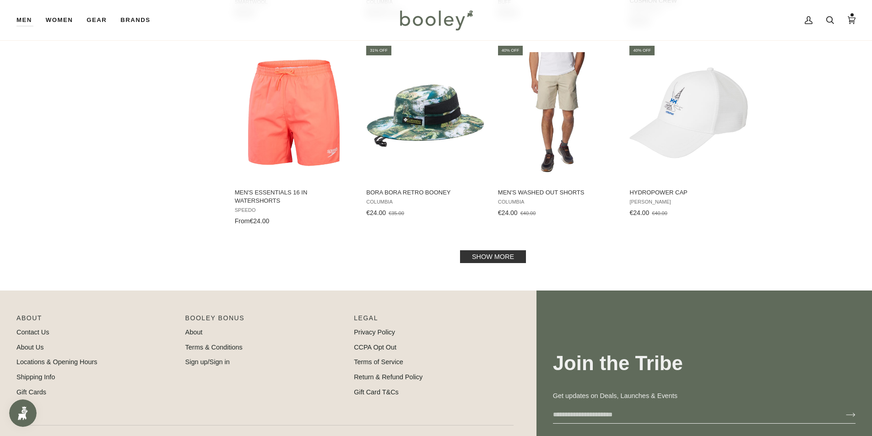
click at [492, 257] on link "Show more" at bounding box center [493, 256] width 66 height 13
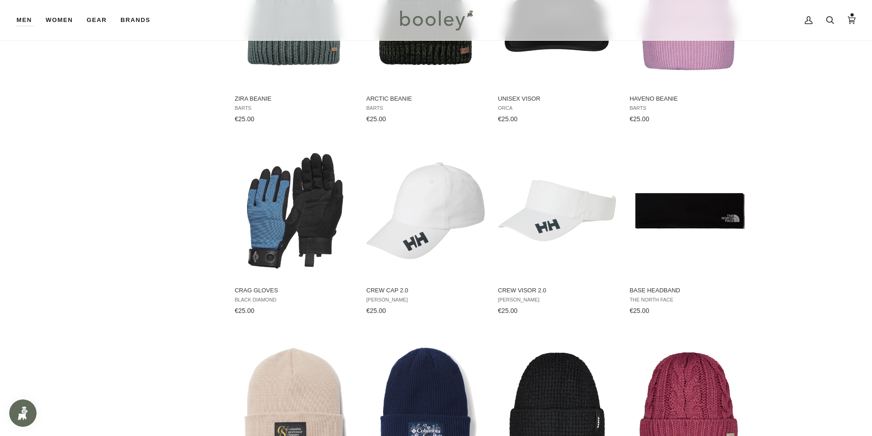
scroll to position [2701, 0]
